Goal: Task Accomplishment & Management: Use online tool/utility

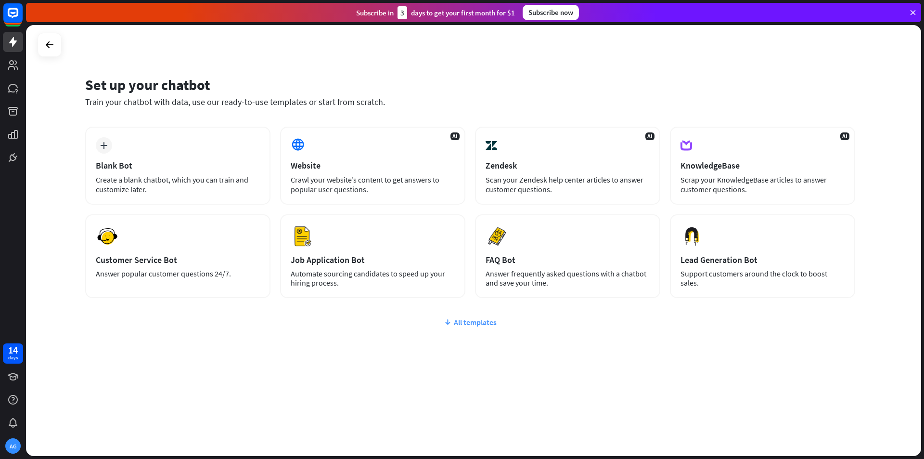
click at [449, 322] on icon at bounding box center [448, 322] width 8 height 10
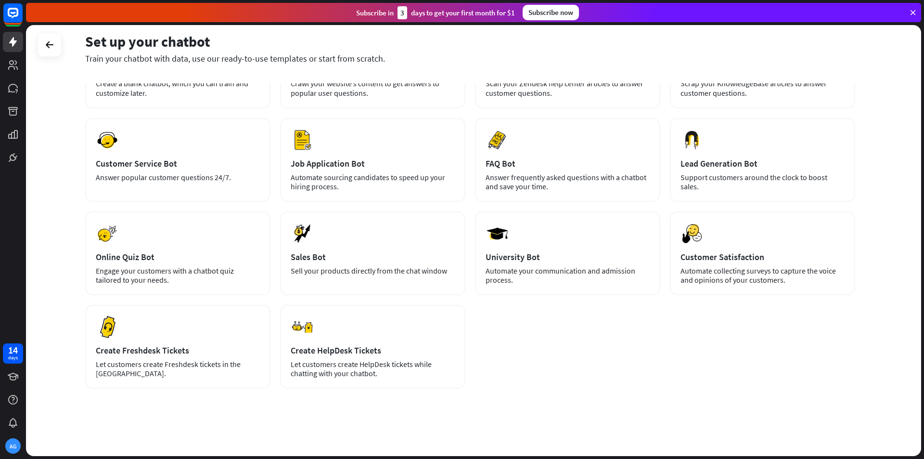
scroll to position [48, 0]
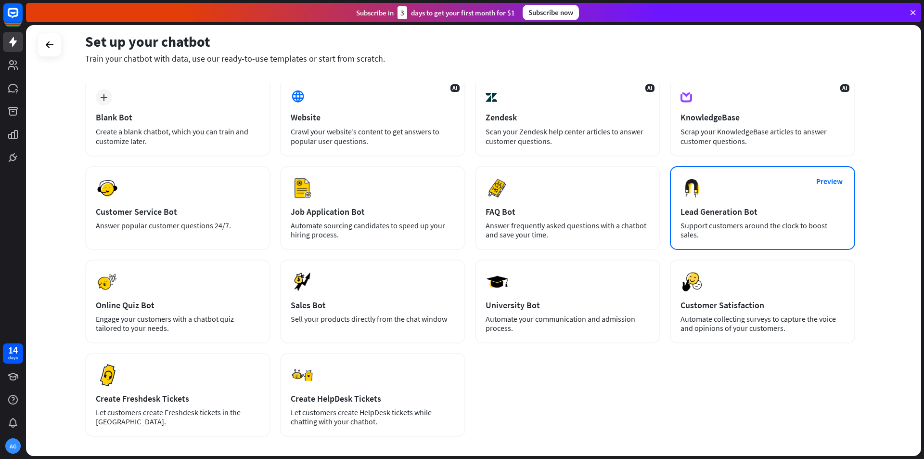
click at [740, 222] on div "Support customers around the clock to boost sales." at bounding box center [763, 230] width 164 height 18
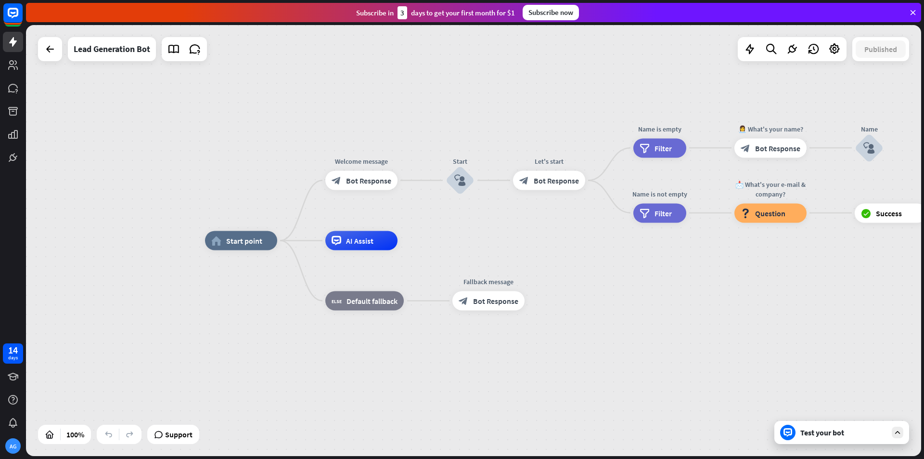
click at [901, 435] on icon at bounding box center [897, 432] width 9 height 9
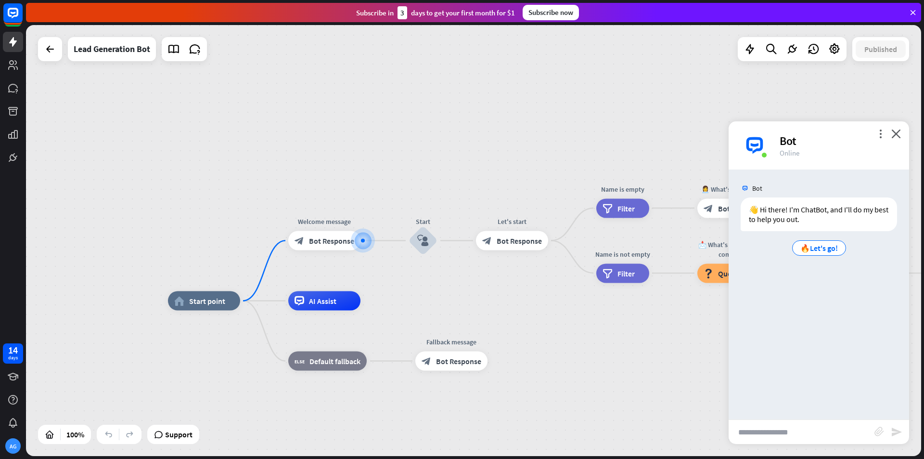
click at [803, 438] on input "text" at bounding box center [802, 432] width 146 height 24
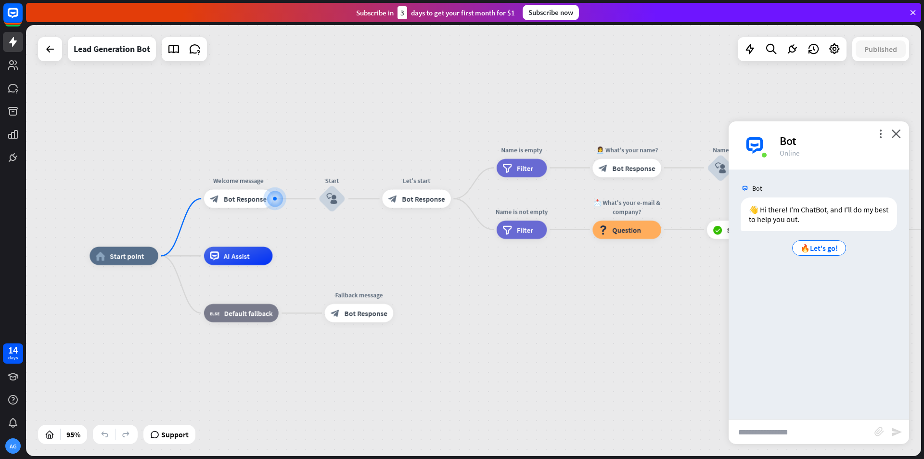
drag, startPoint x: 662, startPoint y: 375, endPoint x: 485, endPoint y: 295, distance: 194.5
click at [560, 327] on div "home_2 Start point Welcome message block_bot_response Bot Response Start block_…" at bounding box center [515, 460] width 851 height 409
click at [178, 54] on icon at bounding box center [174, 49] width 13 height 13
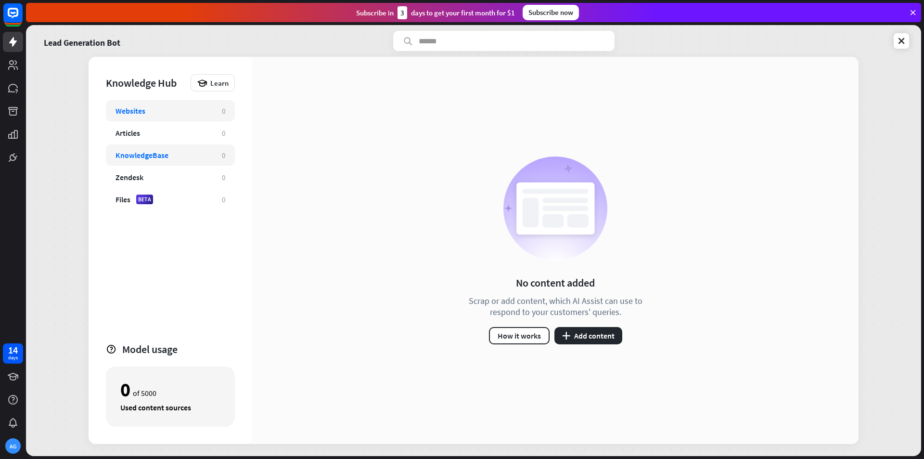
click at [176, 157] on div "KnowledgeBase" at bounding box center [164, 155] width 97 height 10
click at [154, 108] on div "Websites" at bounding box center [164, 111] width 97 height 10
click at [573, 330] on button "plus Add content" at bounding box center [589, 335] width 68 height 17
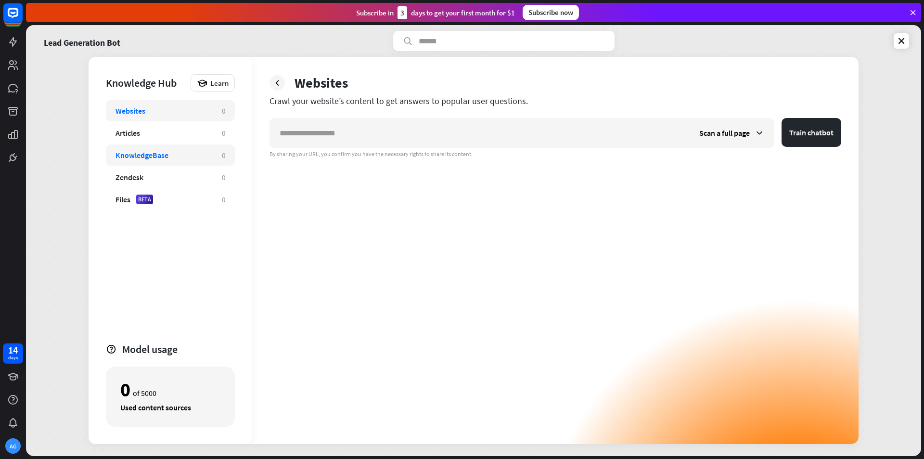
click at [162, 159] on div "KnowledgeBase" at bounding box center [142, 155] width 53 height 10
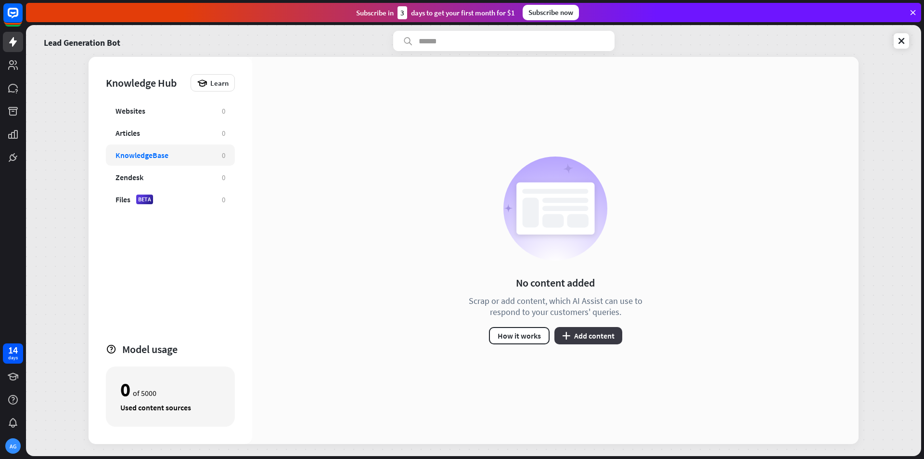
click at [587, 336] on button "plus Add content" at bounding box center [589, 335] width 68 height 17
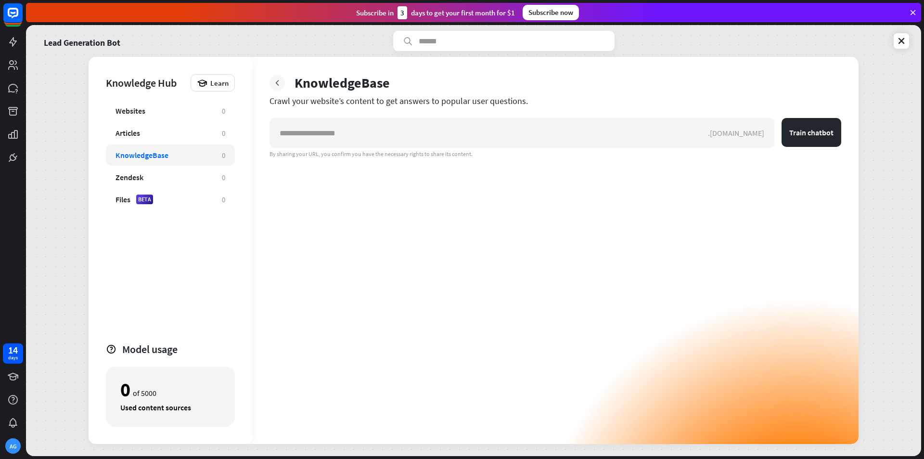
click at [276, 79] on icon at bounding box center [277, 83] width 10 height 10
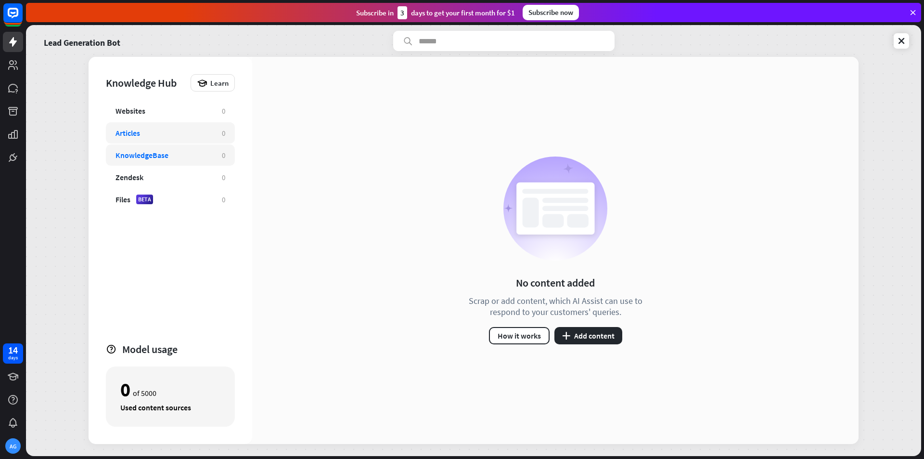
click at [162, 129] on div "Articles" at bounding box center [164, 133] width 97 height 10
click at [585, 334] on button "plus Add content" at bounding box center [589, 335] width 68 height 17
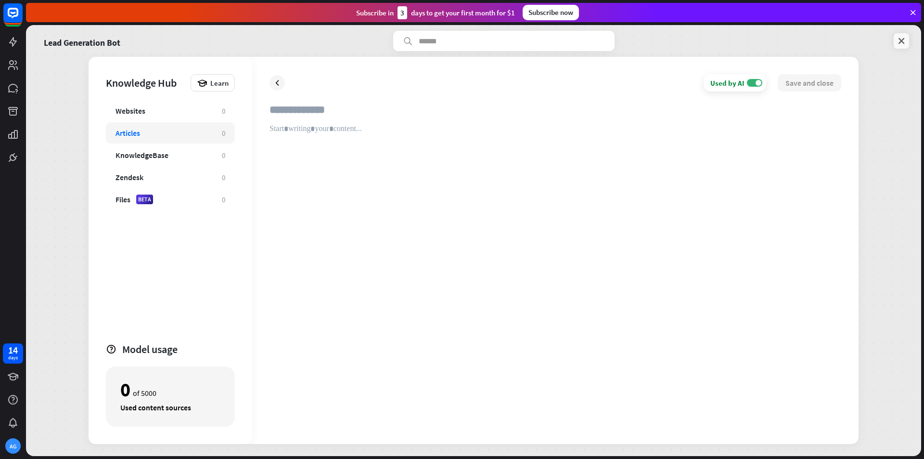
click at [899, 44] on icon at bounding box center [902, 41] width 10 height 10
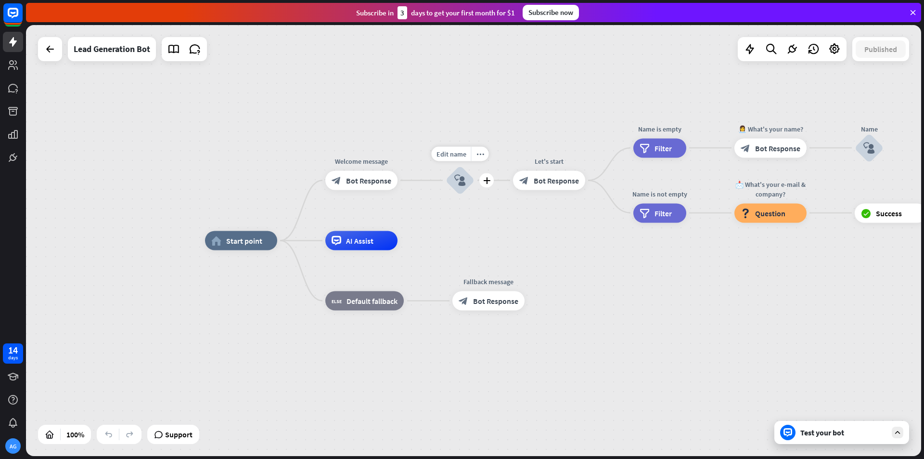
click at [456, 184] on icon "block_user_input" at bounding box center [460, 181] width 12 height 12
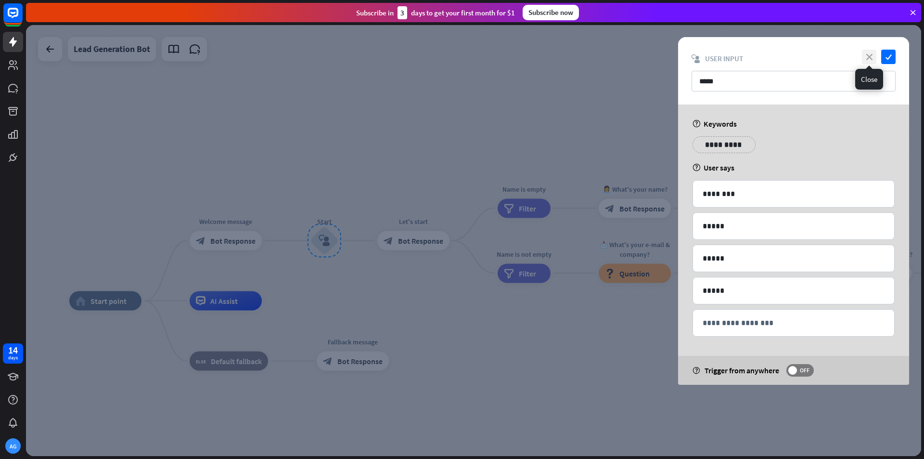
click at [870, 52] on icon "close" at bounding box center [869, 57] width 14 height 14
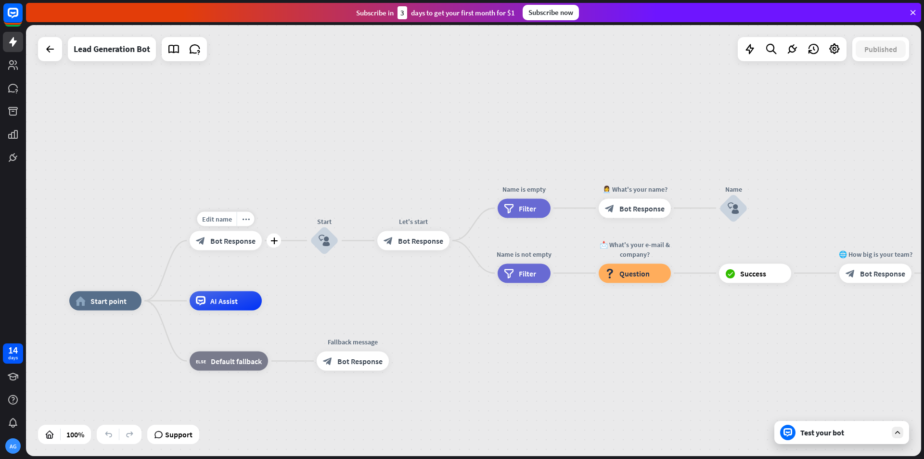
click at [223, 249] on div "block_bot_response Bot Response" at bounding box center [226, 240] width 72 height 19
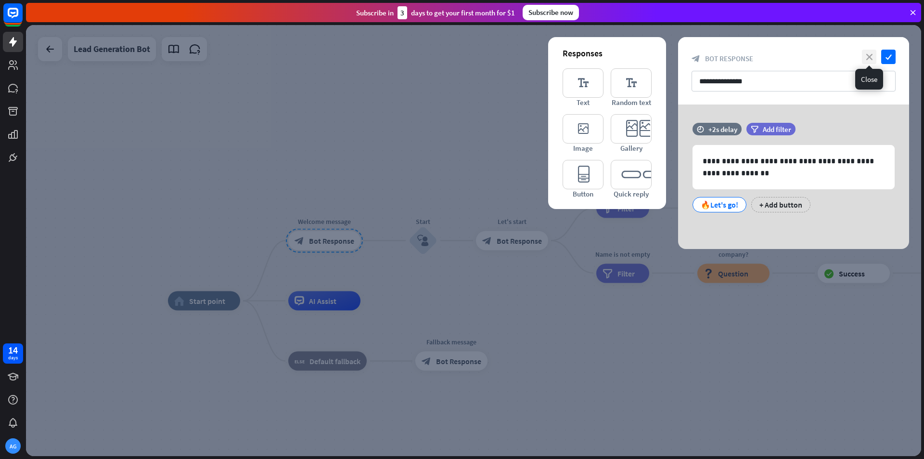
click at [875, 54] on icon "close" at bounding box center [869, 57] width 14 height 14
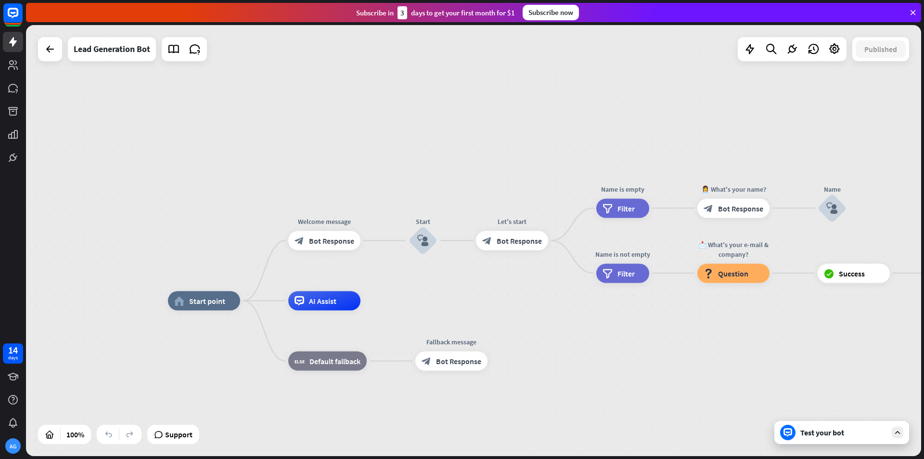
click at [827, 439] on div "Test your bot" at bounding box center [842, 432] width 135 height 23
